Goal: Task Accomplishment & Management: Complete application form

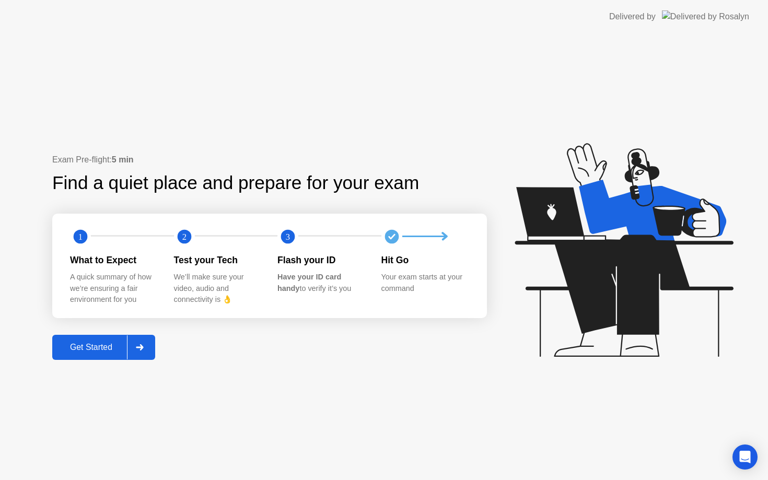
click at [126, 347] on div "Get Started" at bounding box center [91, 347] width 72 height 9
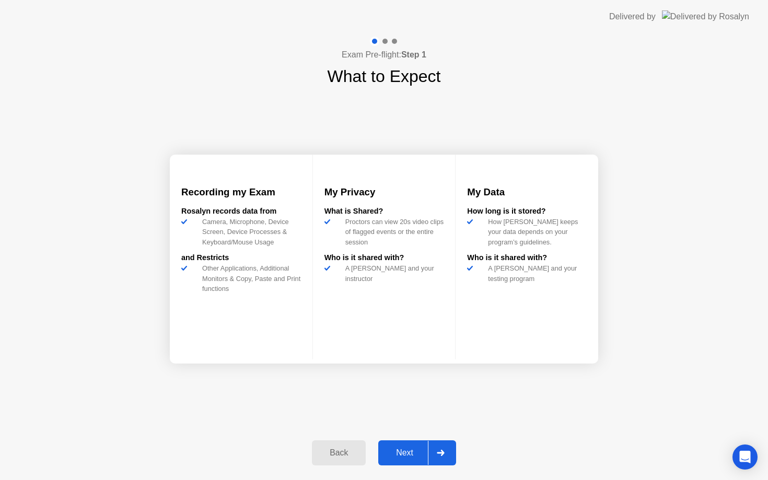
click at [443, 459] on div at bounding box center [440, 453] width 25 height 24
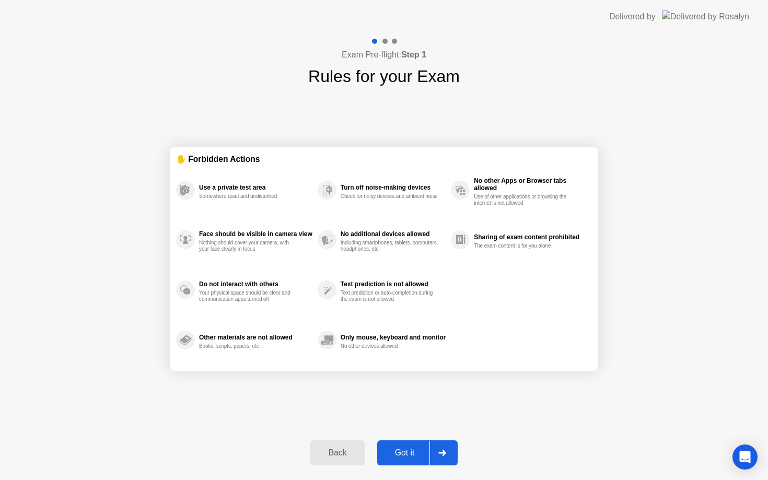
click at [443, 458] on div at bounding box center [441, 453] width 25 height 24
select select "Available cameras"
select select "Available speakers"
select select "Available microphones"
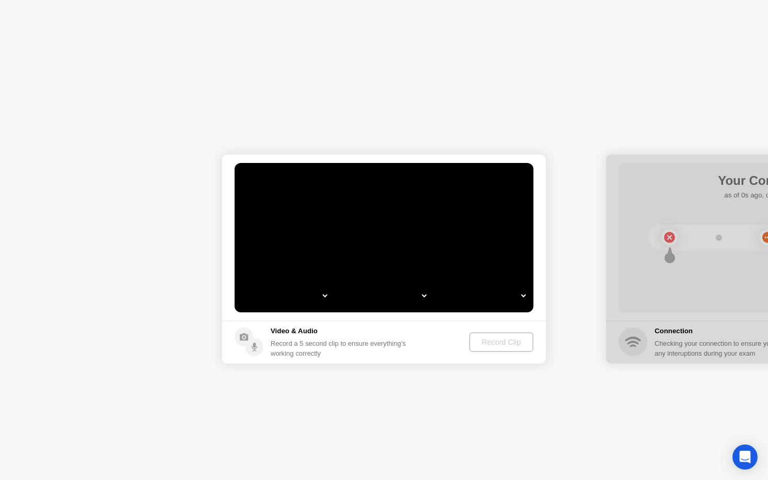
select select "**********"
select select "*******"
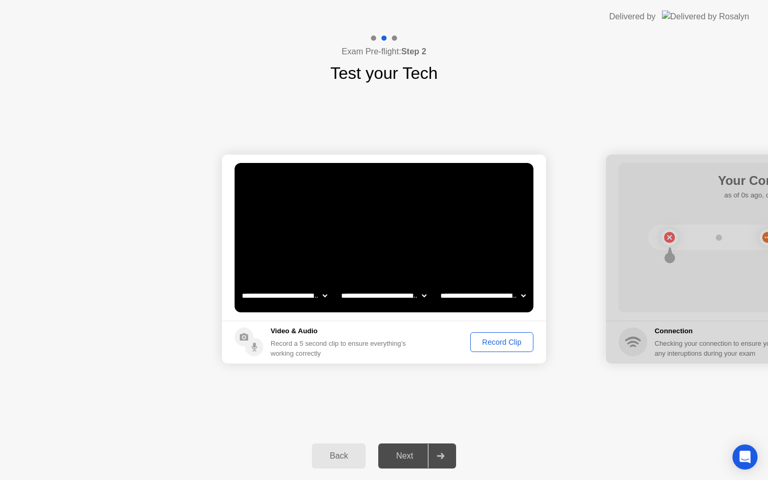
click at [509, 342] on div "Record Clip" at bounding box center [502, 342] width 56 height 8
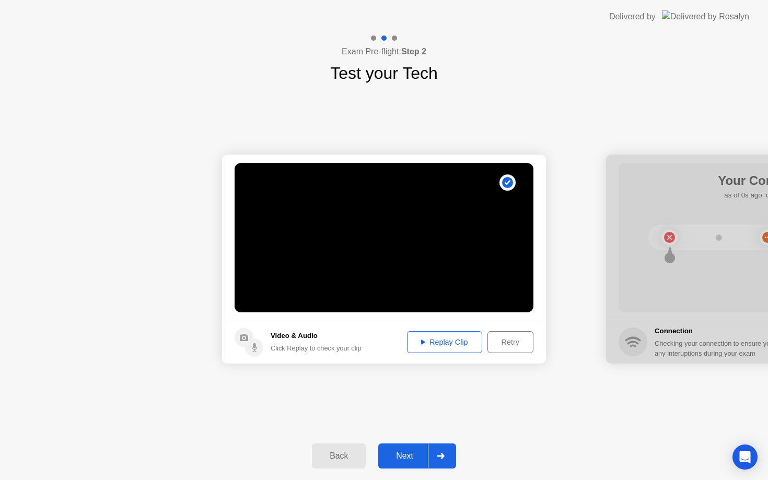
click at [458, 341] on div "Replay Clip" at bounding box center [444, 342] width 68 height 8
click at [451, 340] on div "Replay Clip" at bounding box center [444, 342] width 68 height 8
click at [341, 458] on div "Back" at bounding box center [339, 455] width 48 height 9
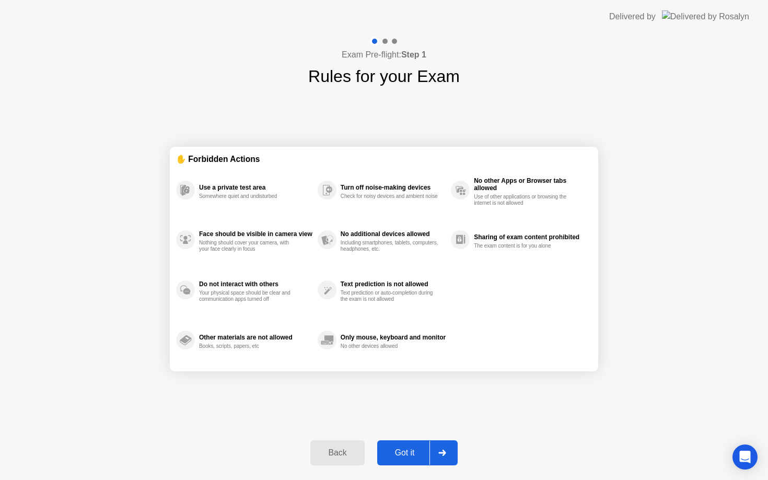
click at [404, 452] on div "Got it" at bounding box center [404, 452] width 49 height 9
select select "**********"
select select "*******"
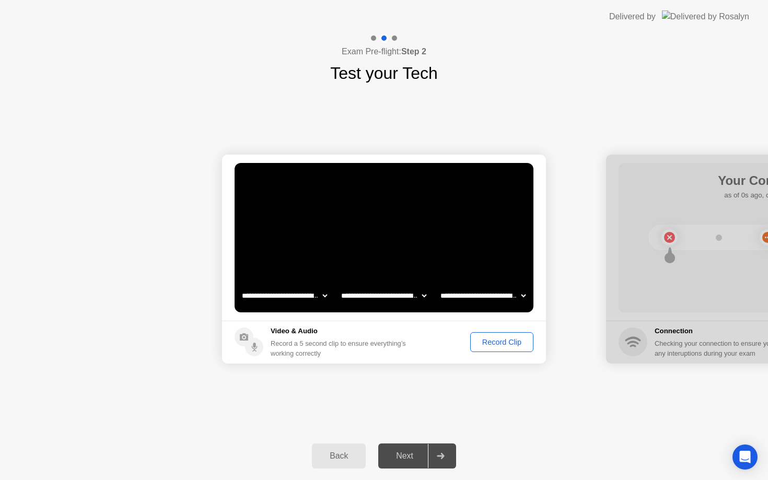
click at [496, 345] on div "Record Clip" at bounding box center [502, 342] width 56 height 8
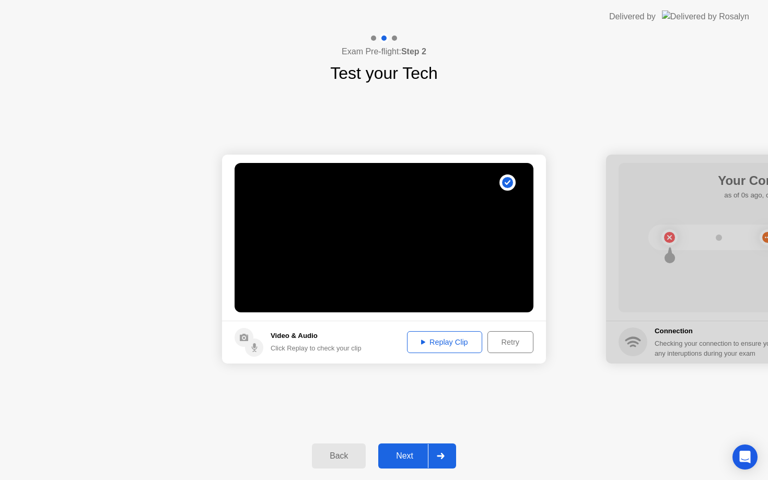
click at [454, 346] on div "Replay Clip" at bounding box center [444, 342] width 68 height 8
click at [426, 345] on div "Replay Clip" at bounding box center [444, 342] width 68 height 8
click at [421, 343] on icon at bounding box center [423, 342] width 4 height 5
click at [452, 345] on div "Replay Clip" at bounding box center [444, 342] width 68 height 8
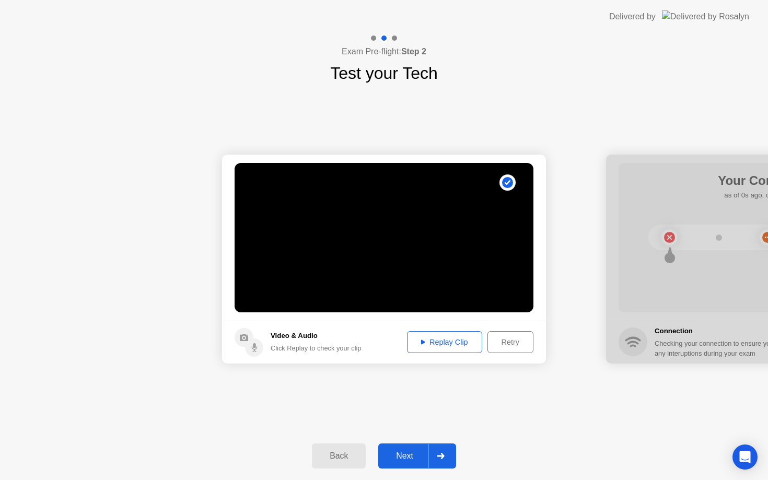
click at [252, 349] on circle at bounding box center [254, 347] width 18 height 18
click at [398, 460] on div "Next" at bounding box center [404, 455] width 46 height 9
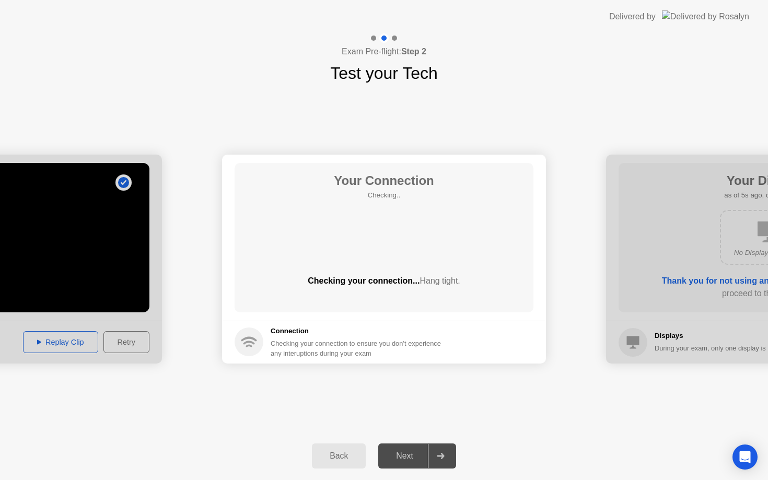
click at [440, 455] on icon at bounding box center [440, 456] width 7 height 6
click at [344, 457] on div "Back" at bounding box center [339, 455] width 48 height 9
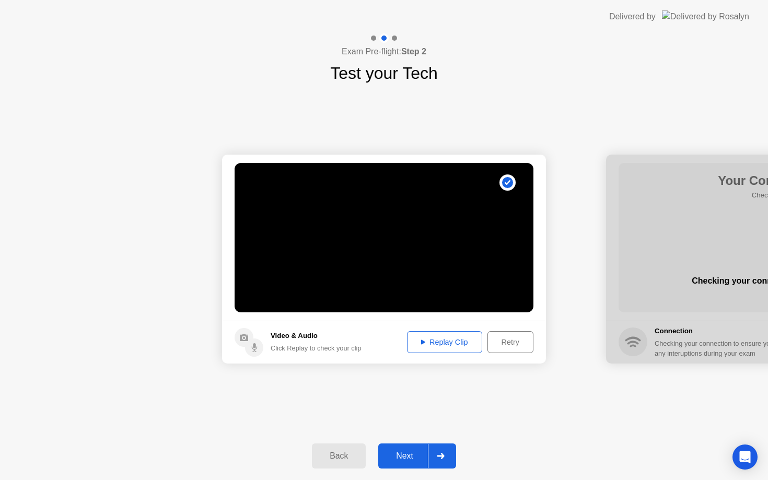
click at [344, 457] on div "Back" at bounding box center [339, 455] width 48 height 9
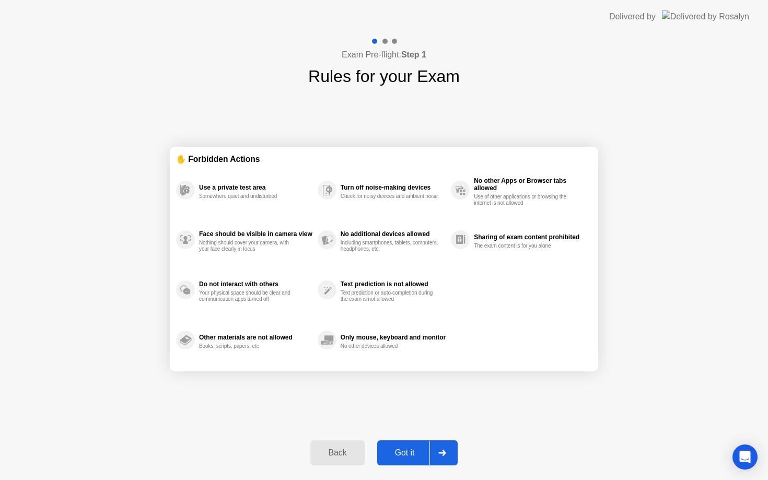
click at [406, 452] on div "Got it" at bounding box center [404, 452] width 49 height 9
select select "**********"
select select "*******"
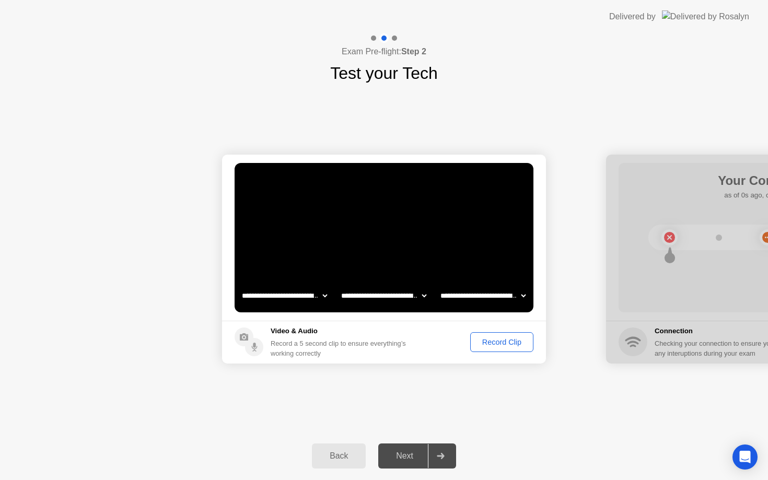
click at [496, 342] on div "Record Clip" at bounding box center [502, 342] width 56 height 8
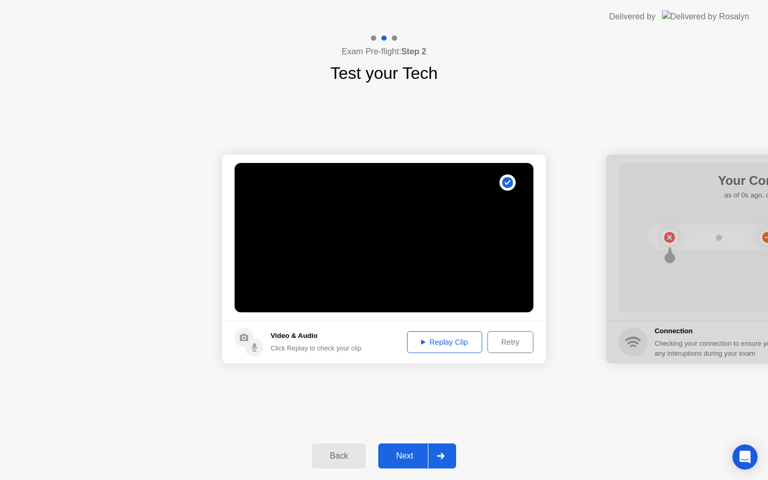
click at [500, 340] on div "Retry" at bounding box center [510, 342] width 39 height 8
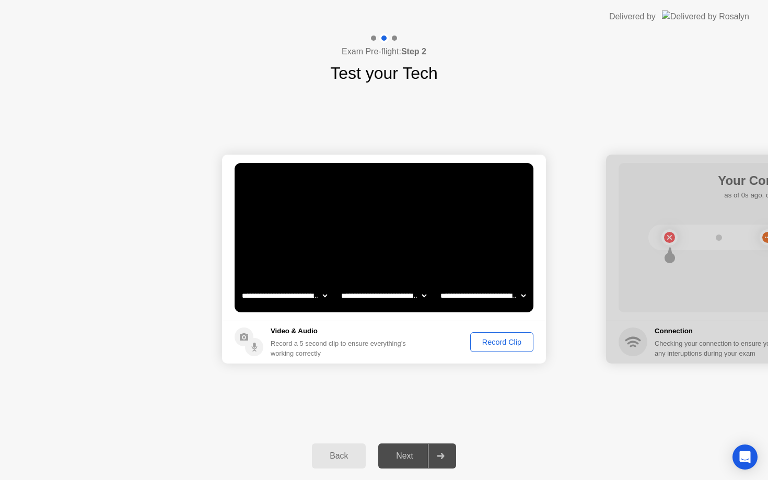
click at [492, 344] on div "Record Clip" at bounding box center [502, 342] width 56 height 8
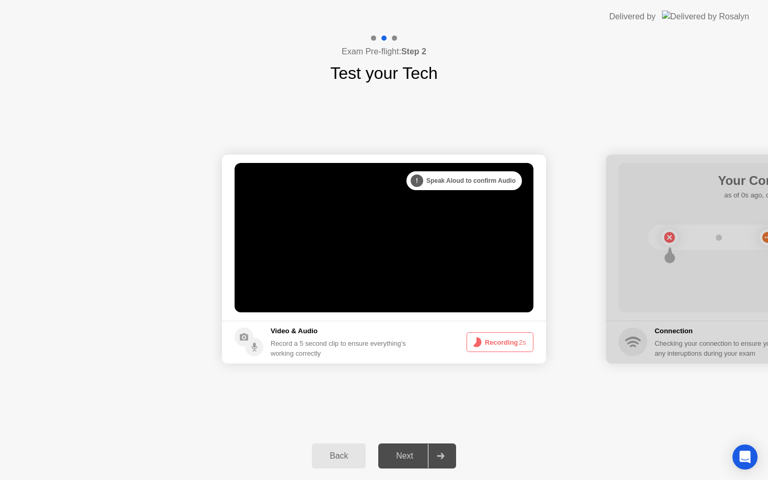
click at [463, 180] on div ". . . Try increasing your lighting" at bounding box center [468, 180] width 108 height 19
click at [422, 180] on div ". . ." at bounding box center [424, 180] width 13 height 13
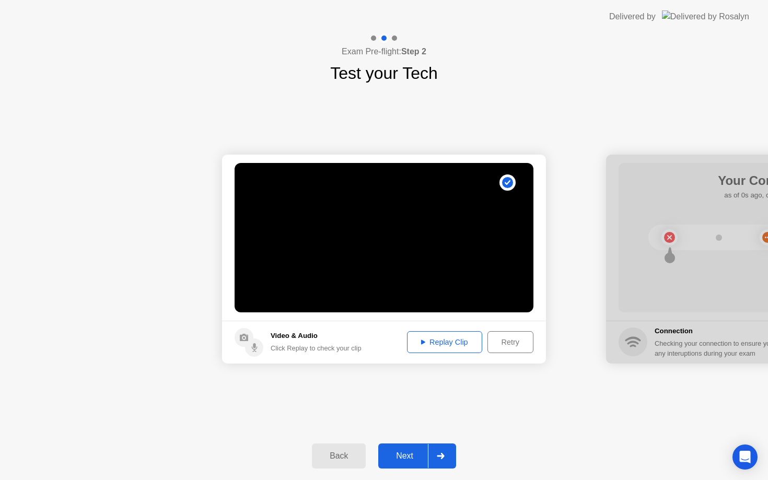
click at [441, 343] on div "Replay Clip" at bounding box center [444, 342] width 68 height 8
click at [336, 456] on div "Back" at bounding box center [339, 455] width 48 height 9
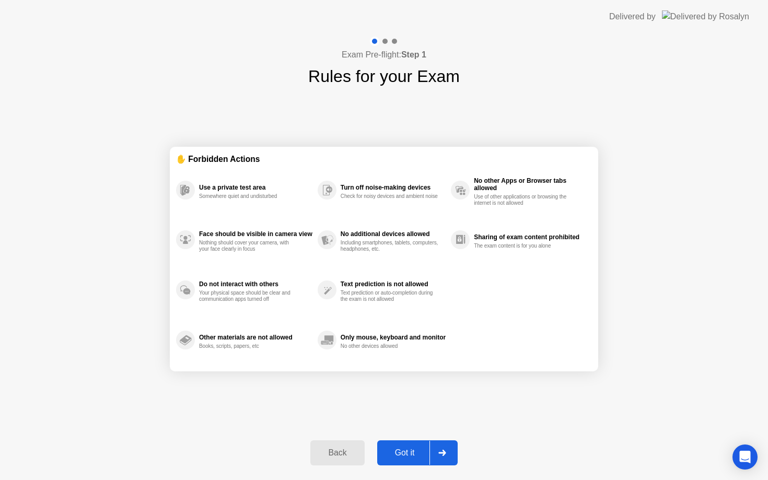
click at [336, 456] on div "Back" at bounding box center [337, 452] width 48 height 9
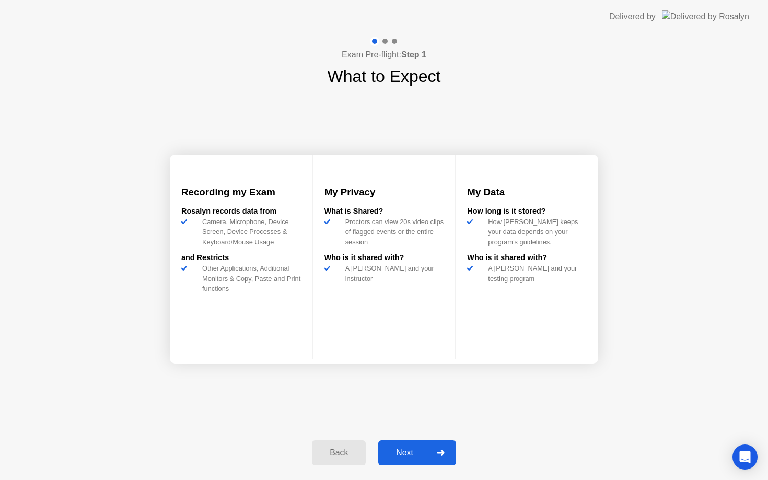
click at [416, 459] on button "Next" at bounding box center [417, 452] width 78 height 25
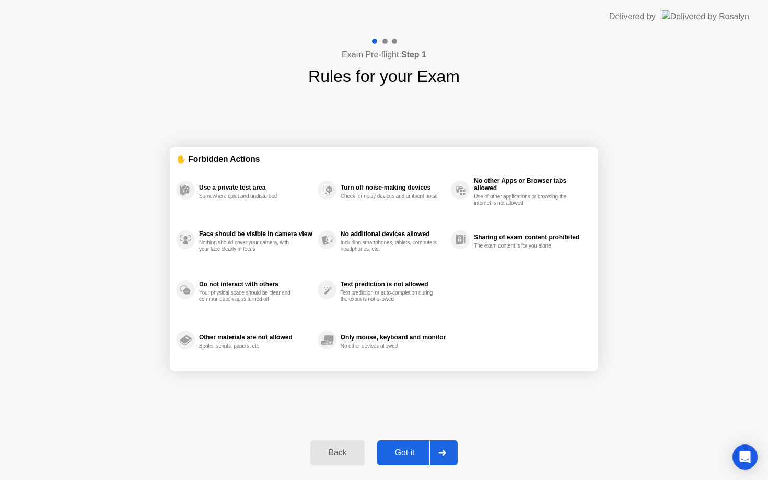
click at [416, 457] on div "Got it" at bounding box center [404, 452] width 49 height 9
select select "**********"
select select "*******"
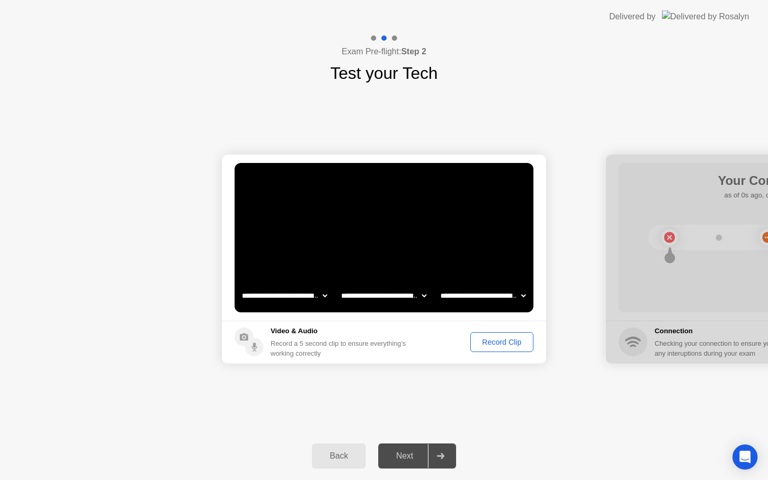
click at [496, 340] on div "Record Clip" at bounding box center [502, 342] width 56 height 8
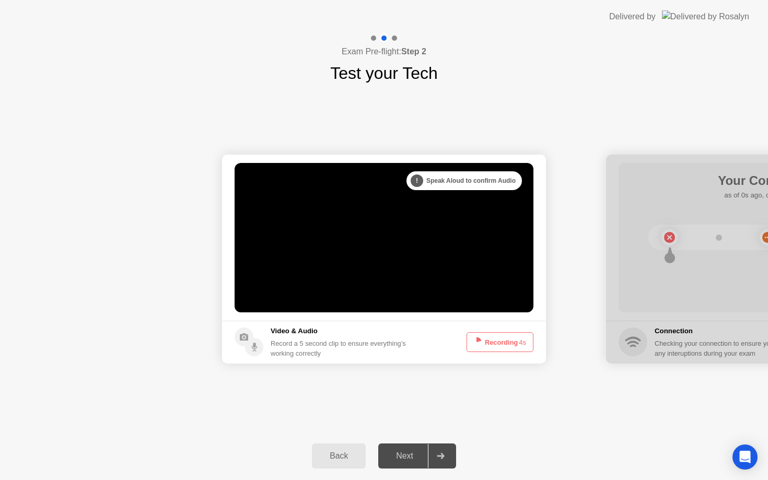
click at [496, 340] on button "Recording 4s" at bounding box center [499, 342] width 67 height 20
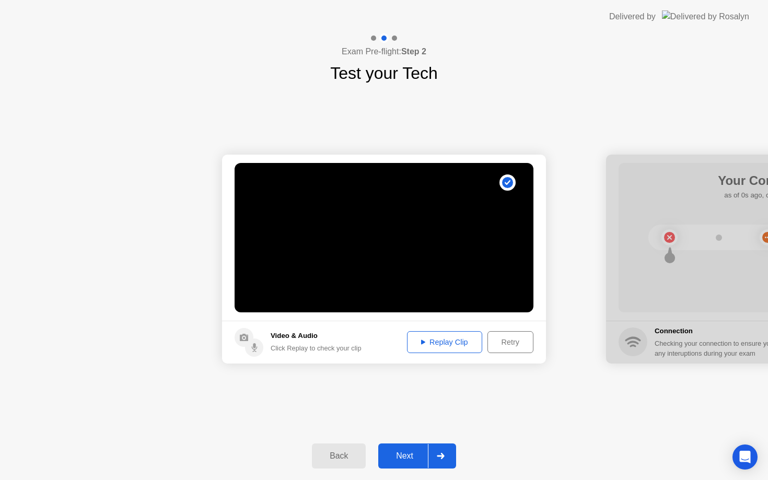
click at [410, 455] on div "Next" at bounding box center [404, 455] width 46 height 9
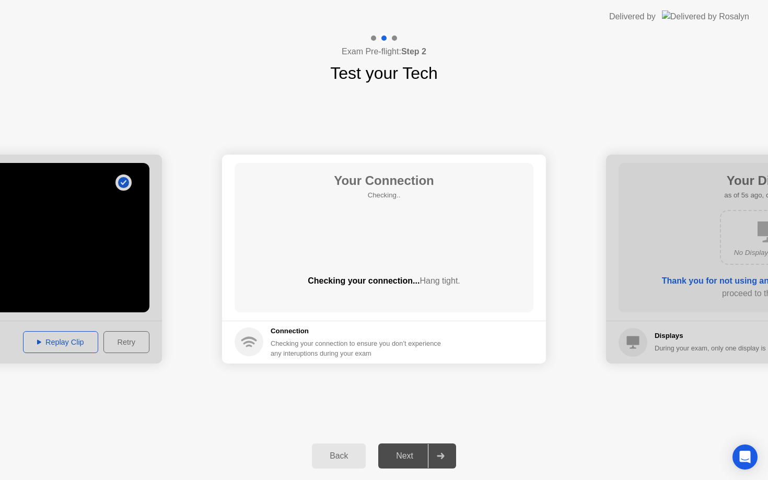
click at [349, 455] on div "Back" at bounding box center [339, 455] width 48 height 9
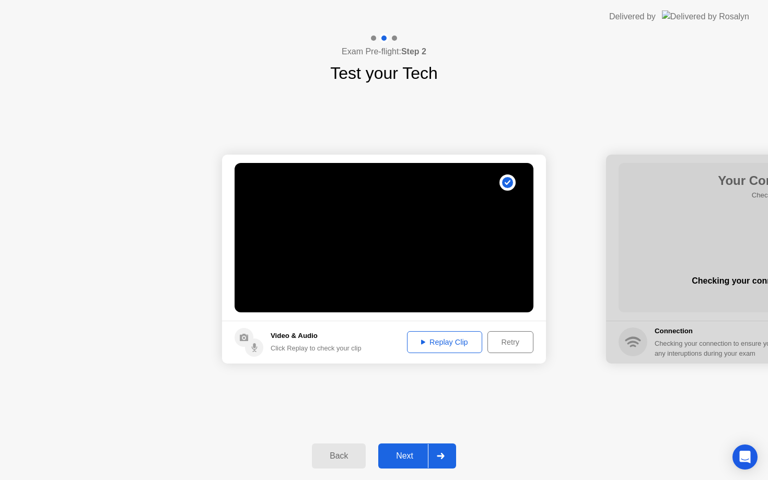
click at [453, 343] on div "Replay Clip" at bounding box center [444, 342] width 68 height 8
click at [439, 456] on icon at bounding box center [440, 456] width 7 height 6
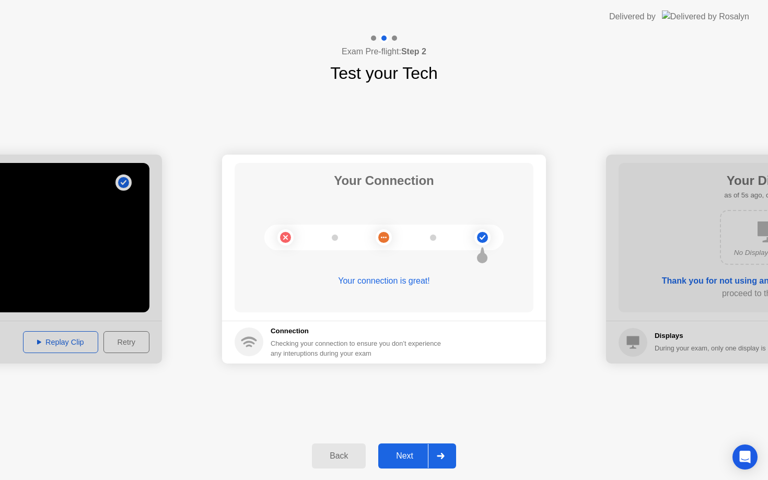
click at [410, 454] on div "Next" at bounding box center [404, 455] width 46 height 9
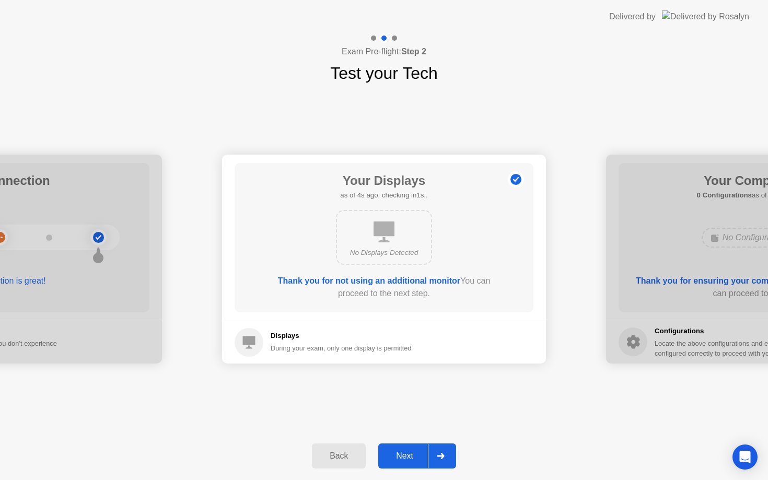
click at [410, 454] on div "Next" at bounding box center [404, 455] width 46 height 9
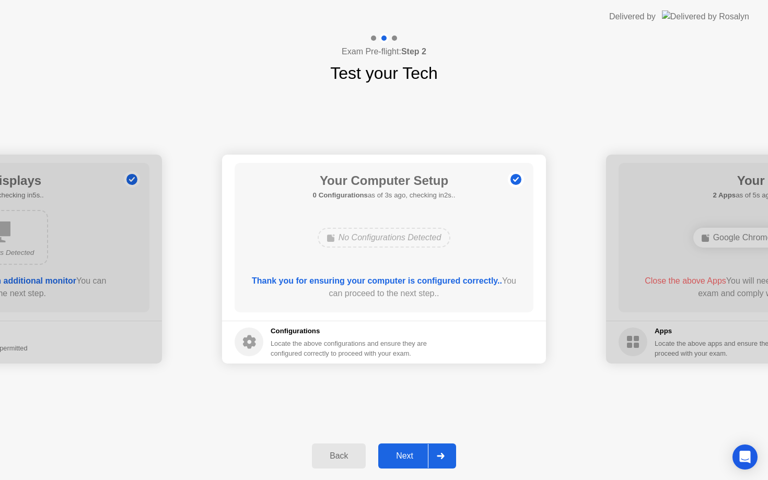
click at [413, 455] on div "Next" at bounding box center [404, 455] width 46 height 9
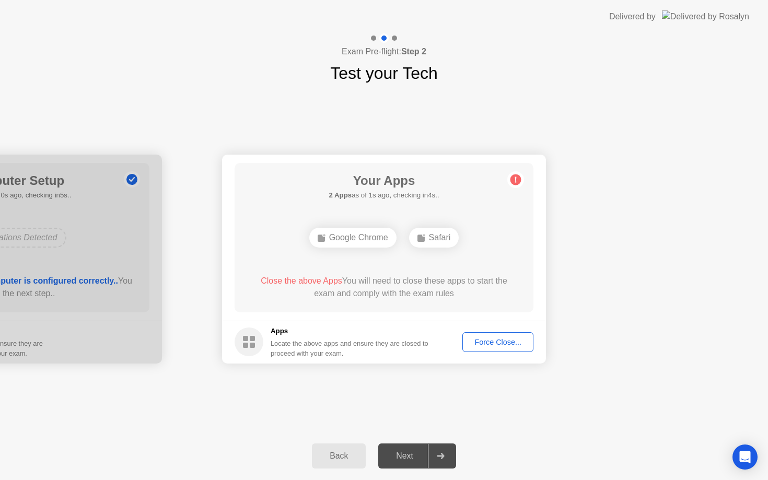
click at [498, 345] on div "Force Close..." at bounding box center [498, 342] width 64 height 8
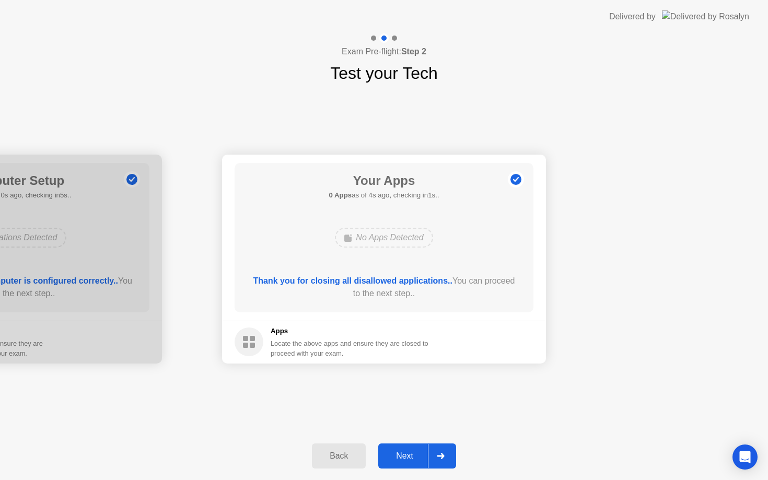
click at [415, 451] on div "Next" at bounding box center [404, 455] width 46 height 9
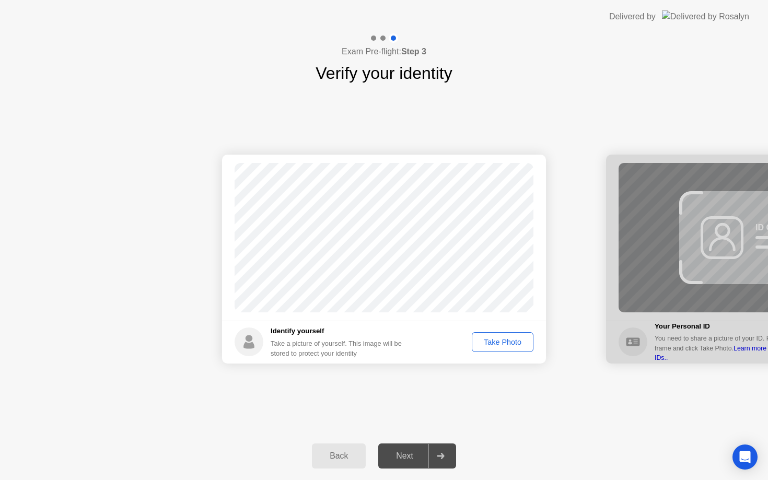
click at [509, 343] on div "Take Photo" at bounding box center [502, 342] width 54 height 8
click at [345, 456] on div "Back" at bounding box center [339, 455] width 48 height 9
select select "**********"
select select "*******"
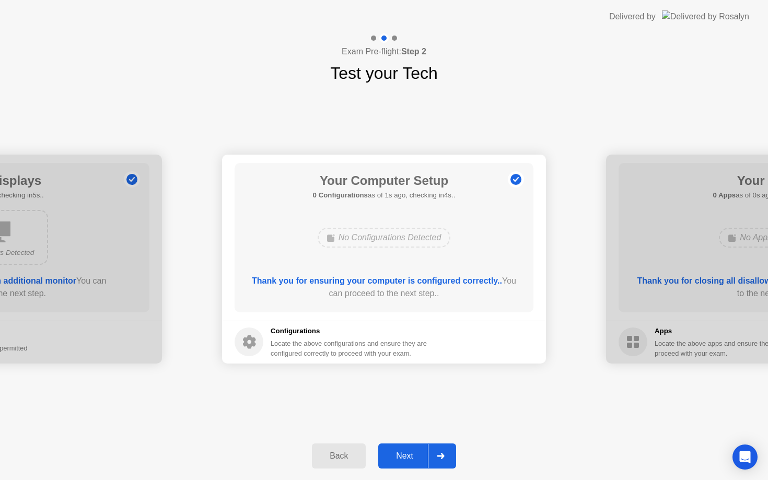
click at [417, 456] on div "Next" at bounding box center [404, 455] width 46 height 9
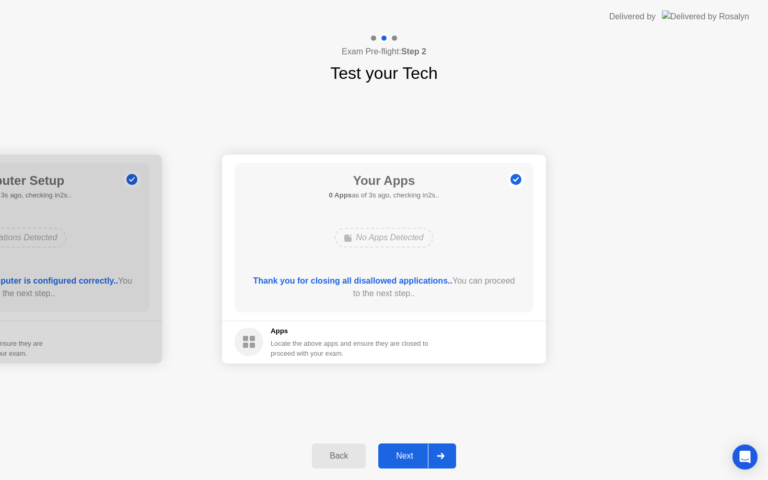
click at [417, 456] on div "Next" at bounding box center [404, 455] width 46 height 9
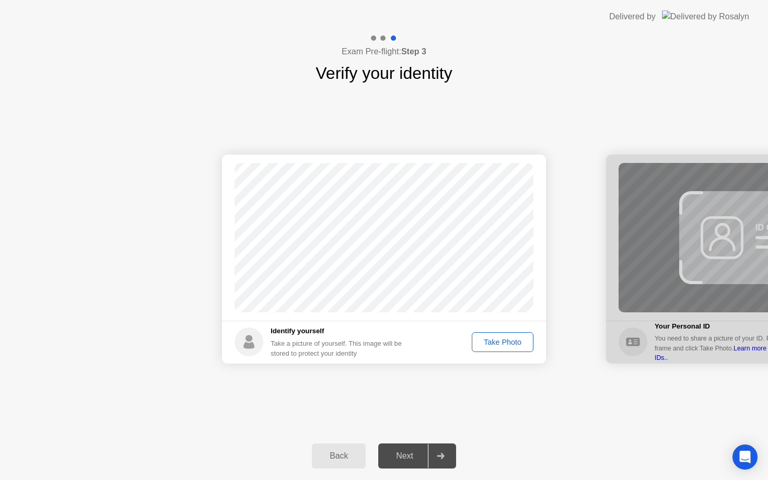
click at [497, 343] on div "Take Photo" at bounding box center [502, 342] width 54 height 8
click at [406, 460] on div "Next" at bounding box center [404, 455] width 46 height 9
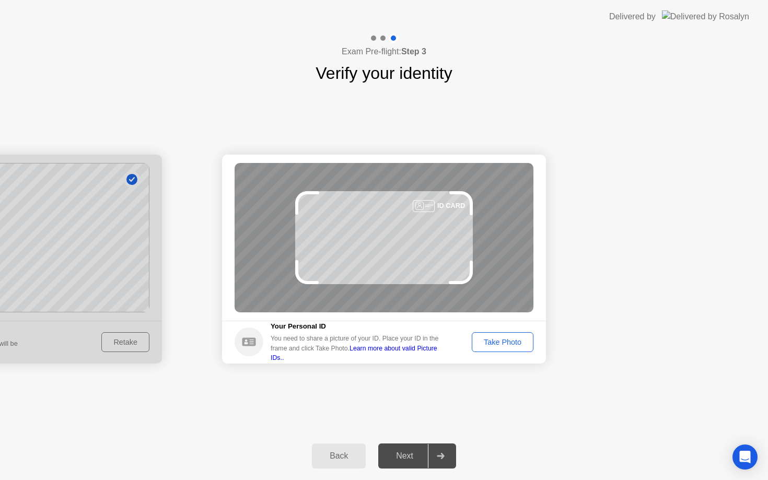
click at [406, 460] on div "Next" at bounding box center [404, 455] width 46 height 9
click at [501, 345] on div "Take Photo" at bounding box center [502, 342] width 54 height 8
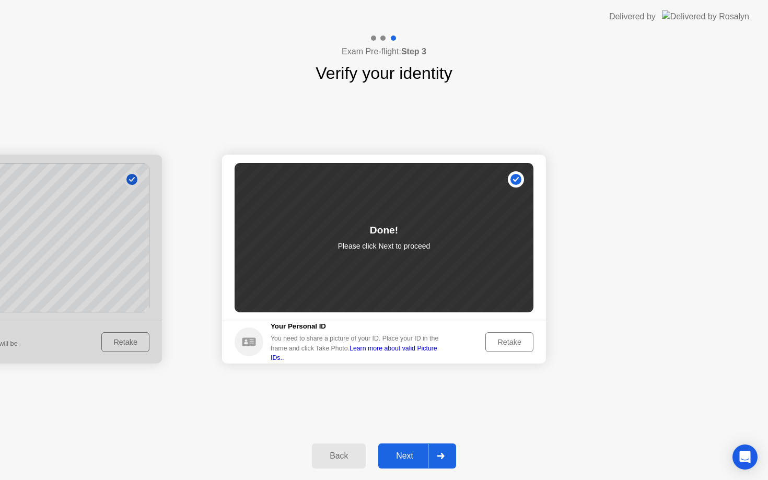
click at [413, 457] on div "Next" at bounding box center [404, 455] width 46 height 9
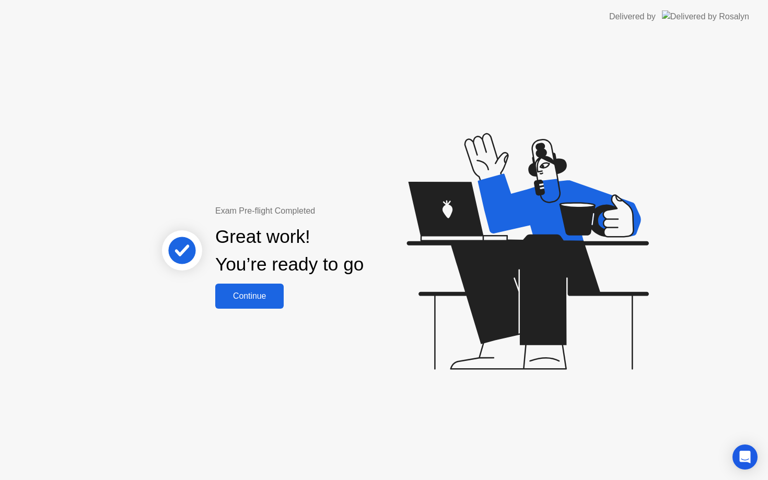
click at [270, 301] on div "Continue" at bounding box center [249, 295] width 62 height 9
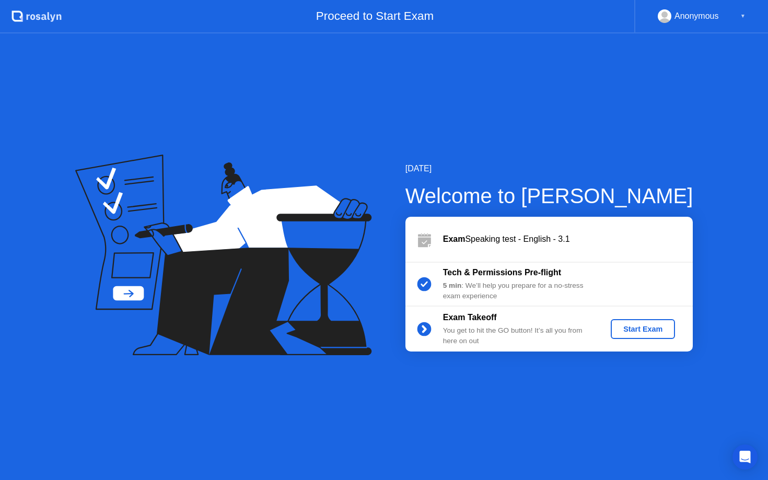
click at [645, 327] on div "Start Exam" at bounding box center [643, 329] width 56 height 8
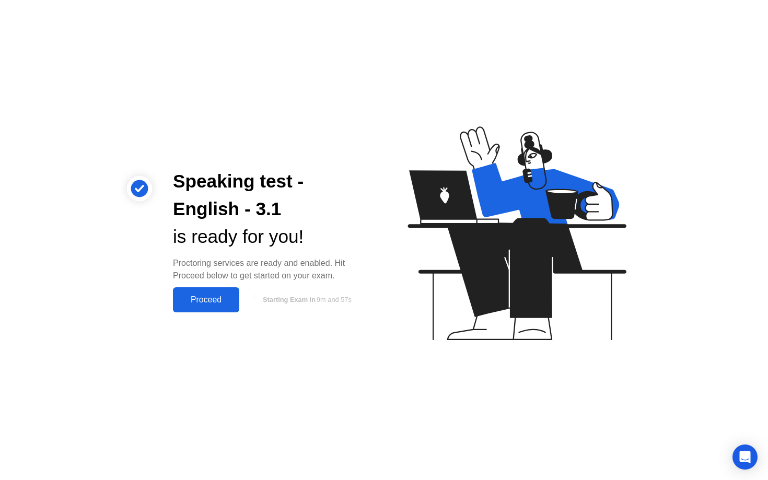
click at [213, 301] on div "Proceed" at bounding box center [206, 299] width 60 height 9
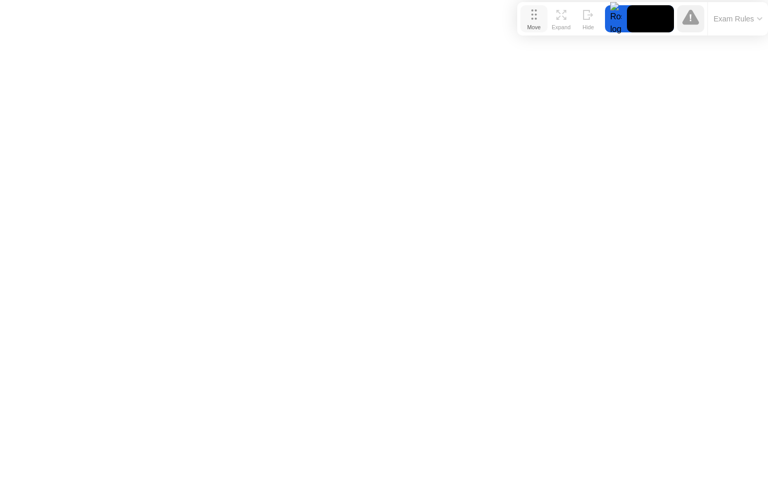
drag, startPoint x: 280, startPoint y: 455, endPoint x: 545, endPoint y: 10, distance: 517.5
click at [545, 10] on button "Move" at bounding box center [533, 18] width 27 height 27
click at [614, 20] on div at bounding box center [616, 18] width 22 height 27
click at [8, 10] on button "End Proctoring Session" at bounding box center [4, 8] width 8 height 3
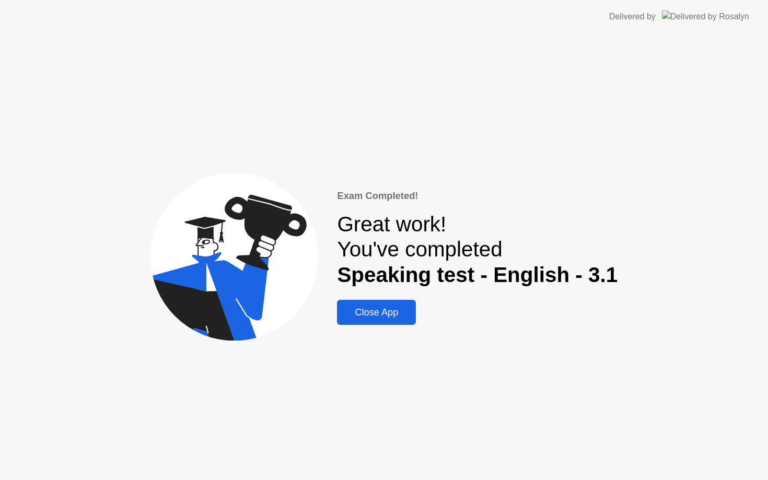
click at [400, 309] on div "Close App" at bounding box center [376, 312] width 73 height 11
